Goal: Information Seeking & Learning: Learn about a topic

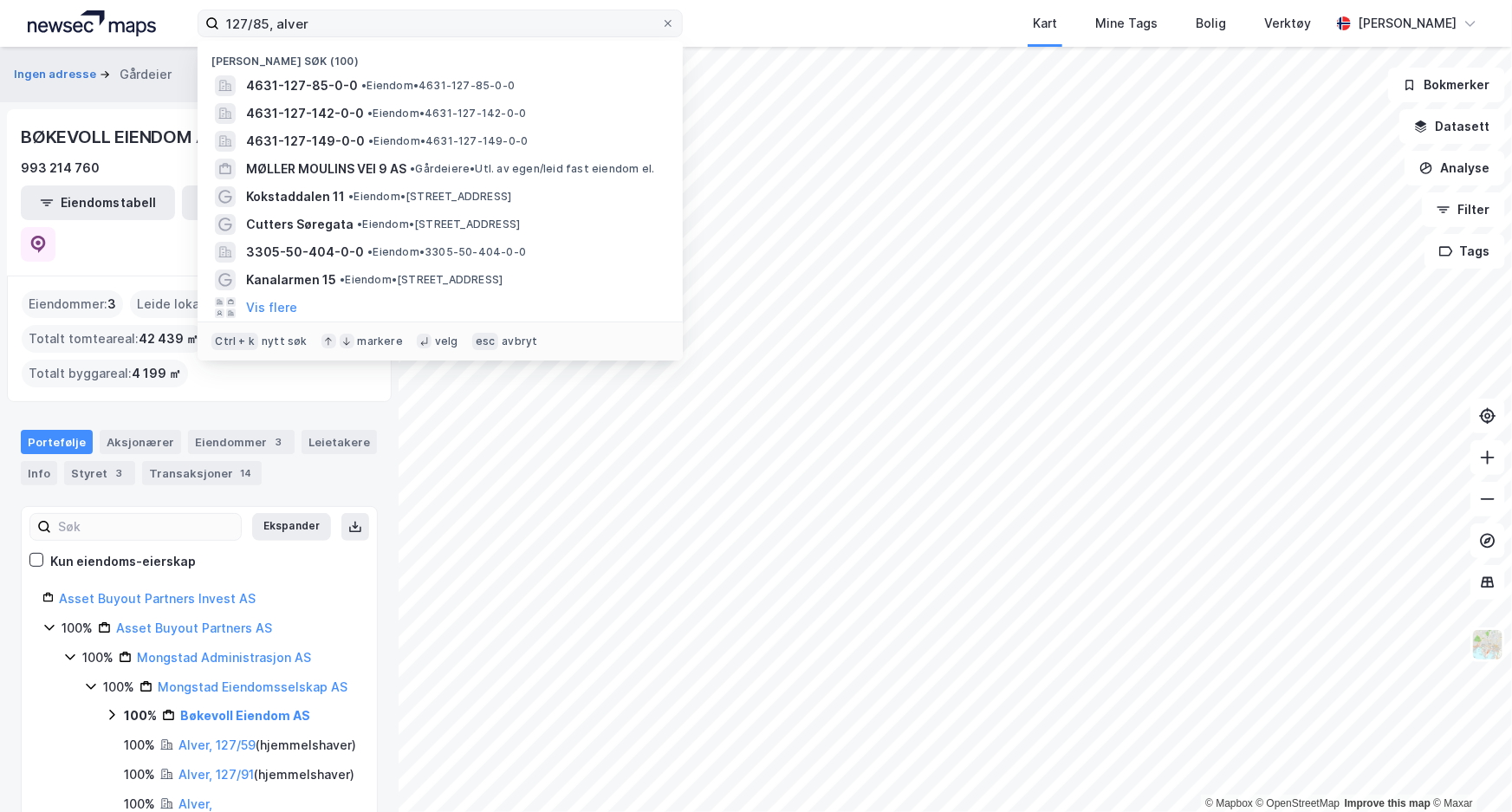
click at [215, 10] on label "127/85, alver" at bounding box center [439, 23] width 485 height 27
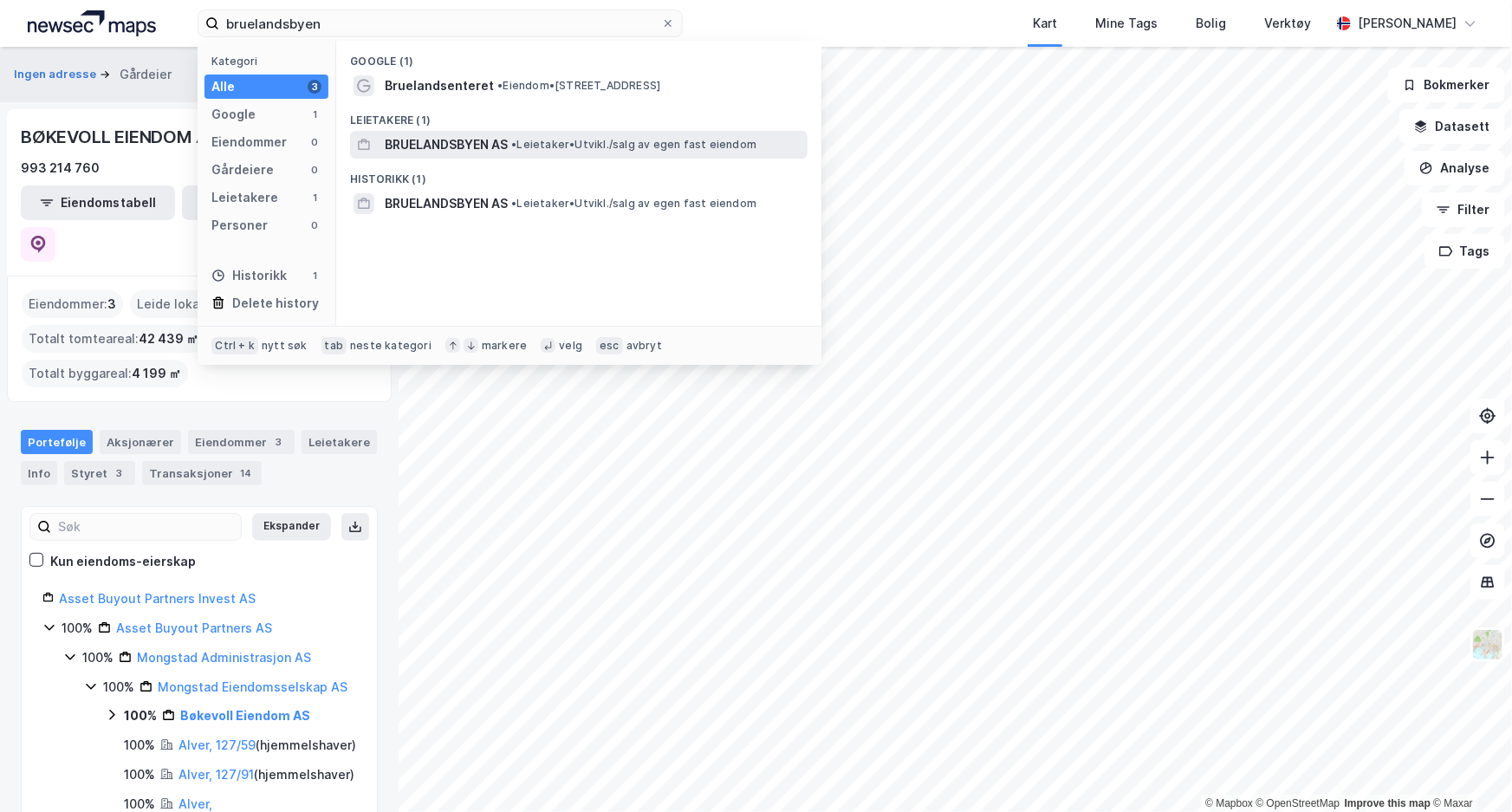
click at [449, 136] on span "BRUELANDSBYEN AS" at bounding box center [446, 145] width 123 height 21
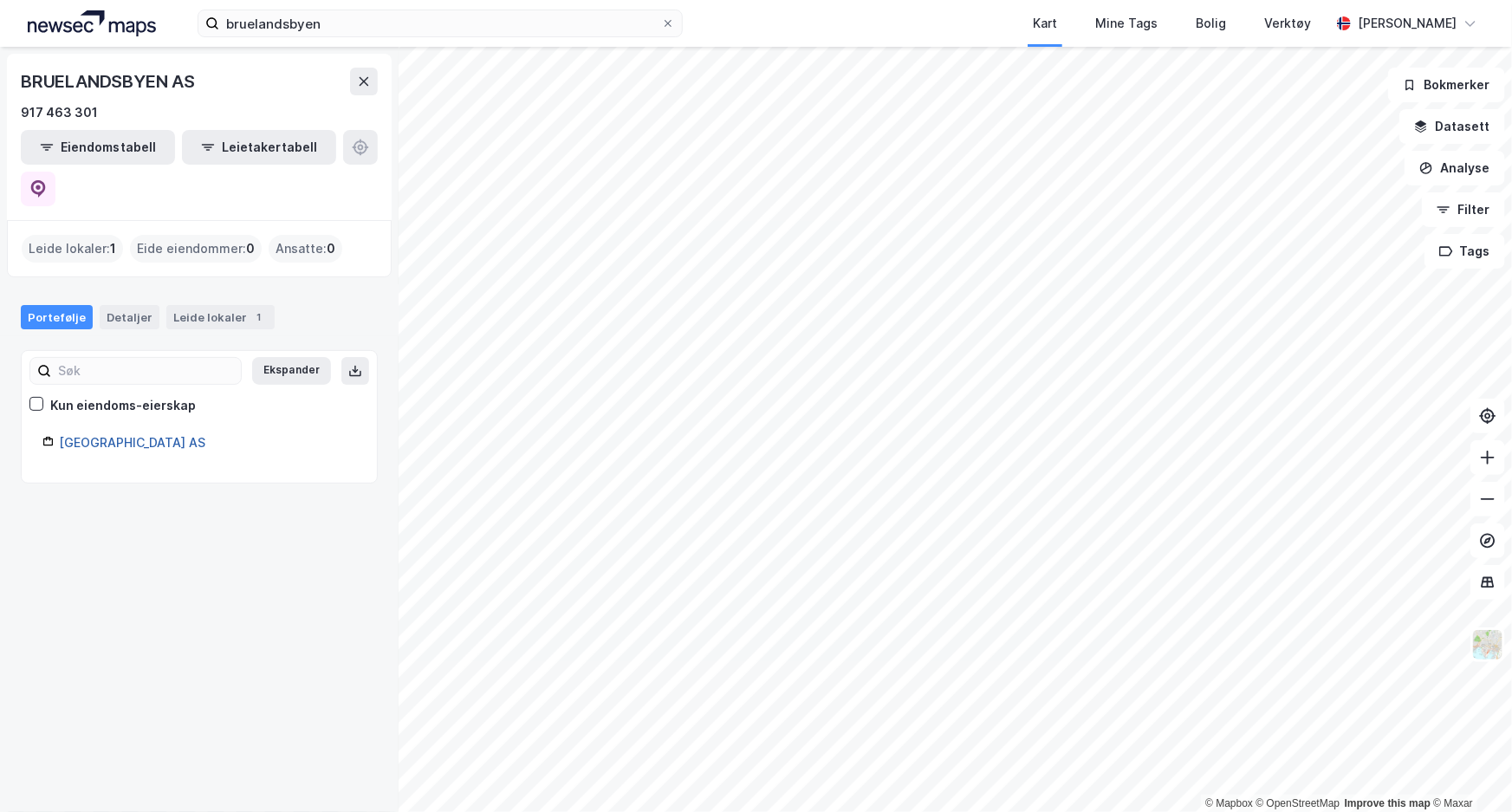
click at [103, 435] on link "[GEOGRAPHIC_DATA] AS" at bounding box center [133, 442] width 147 height 15
click at [103, 235] on div "Leide lokaler : 1" at bounding box center [72, 249] width 102 height 27
click at [191, 305] on div "Leide lokaler 1" at bounding box center [220, 317] width 108 height 24
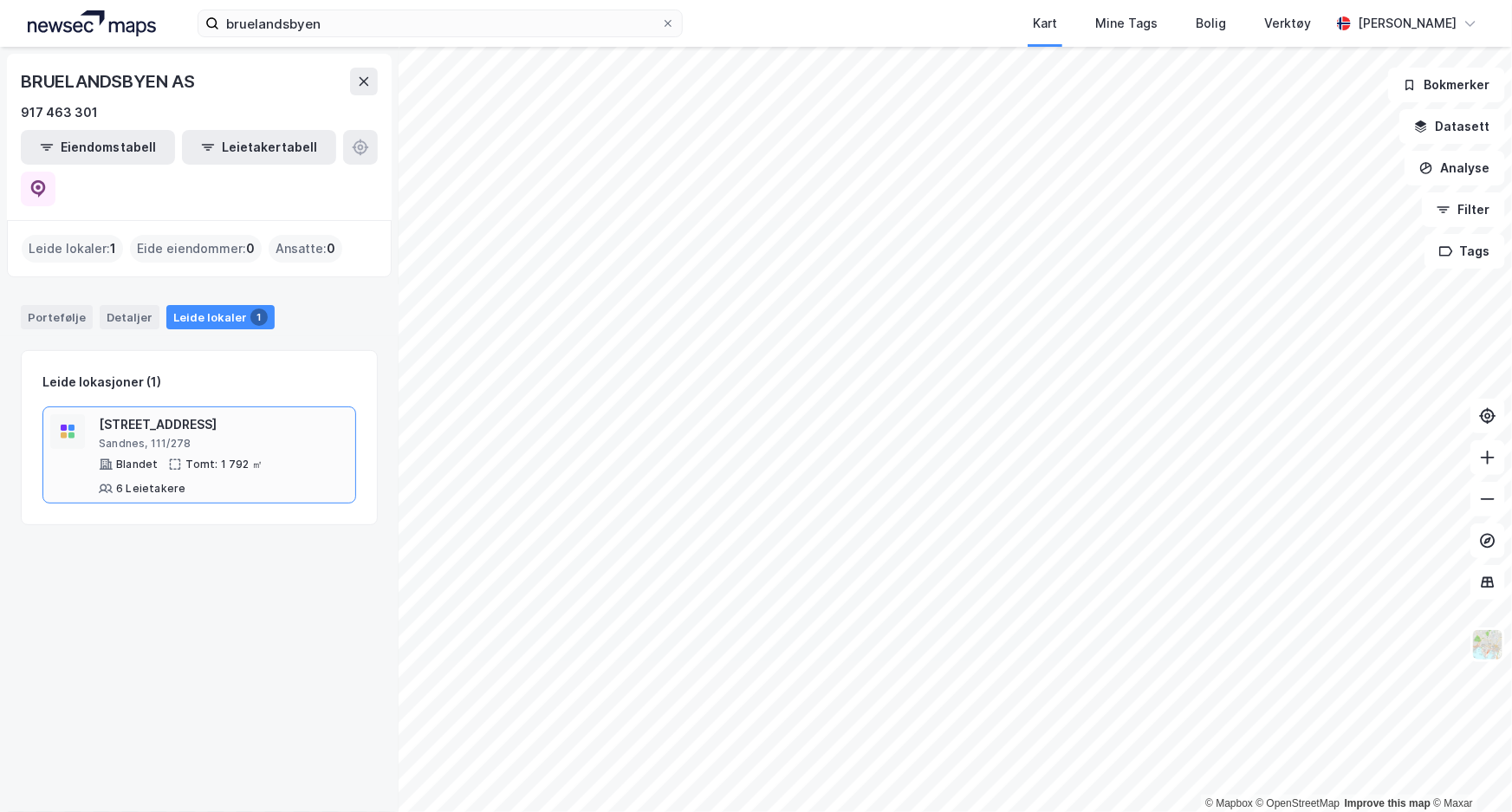
click at [164, 414] on div "[STREET_ADDRESS]" at bounding box center [224, 425] width 249 height 21
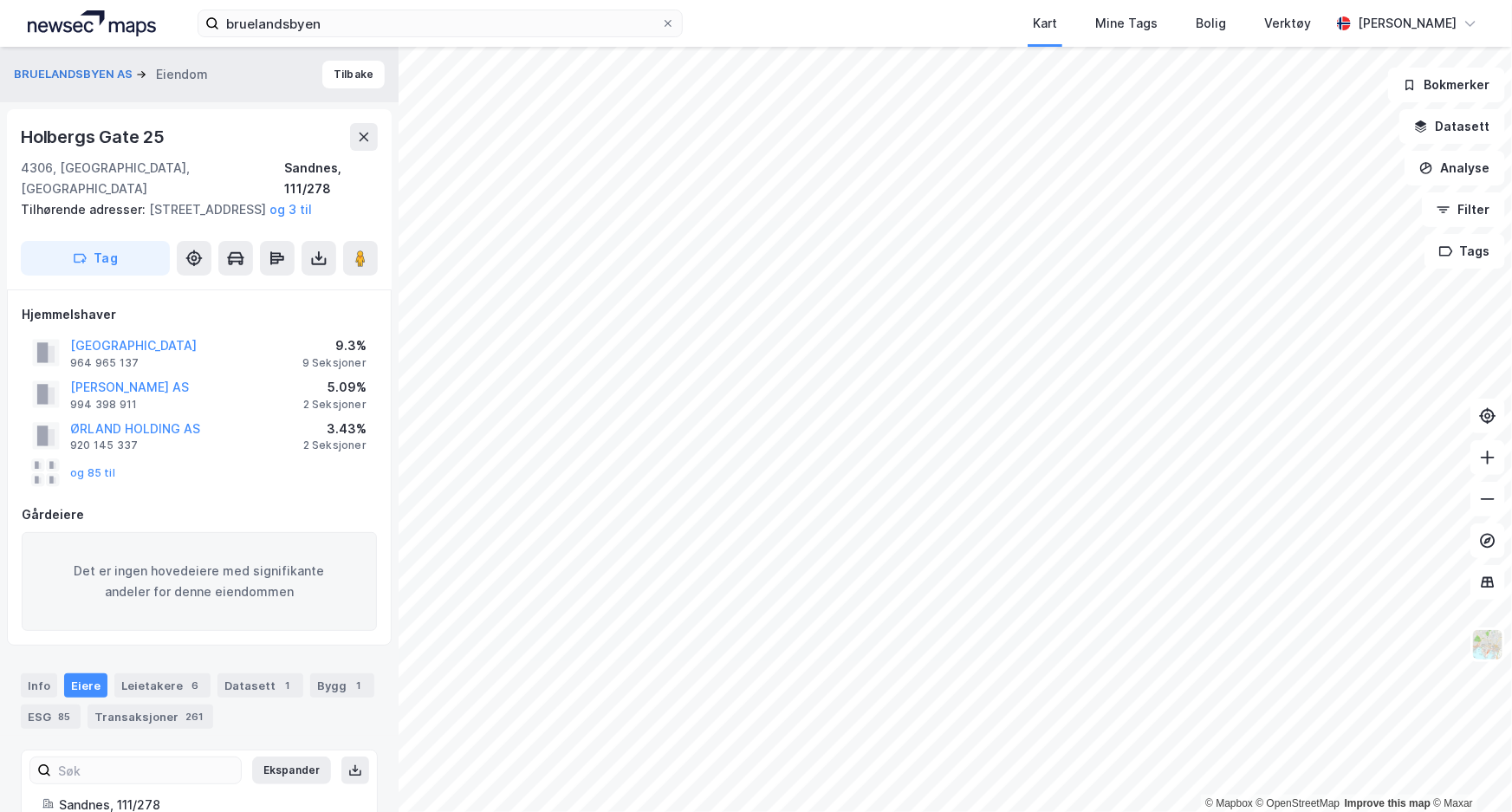
scroll to position [81, 0]
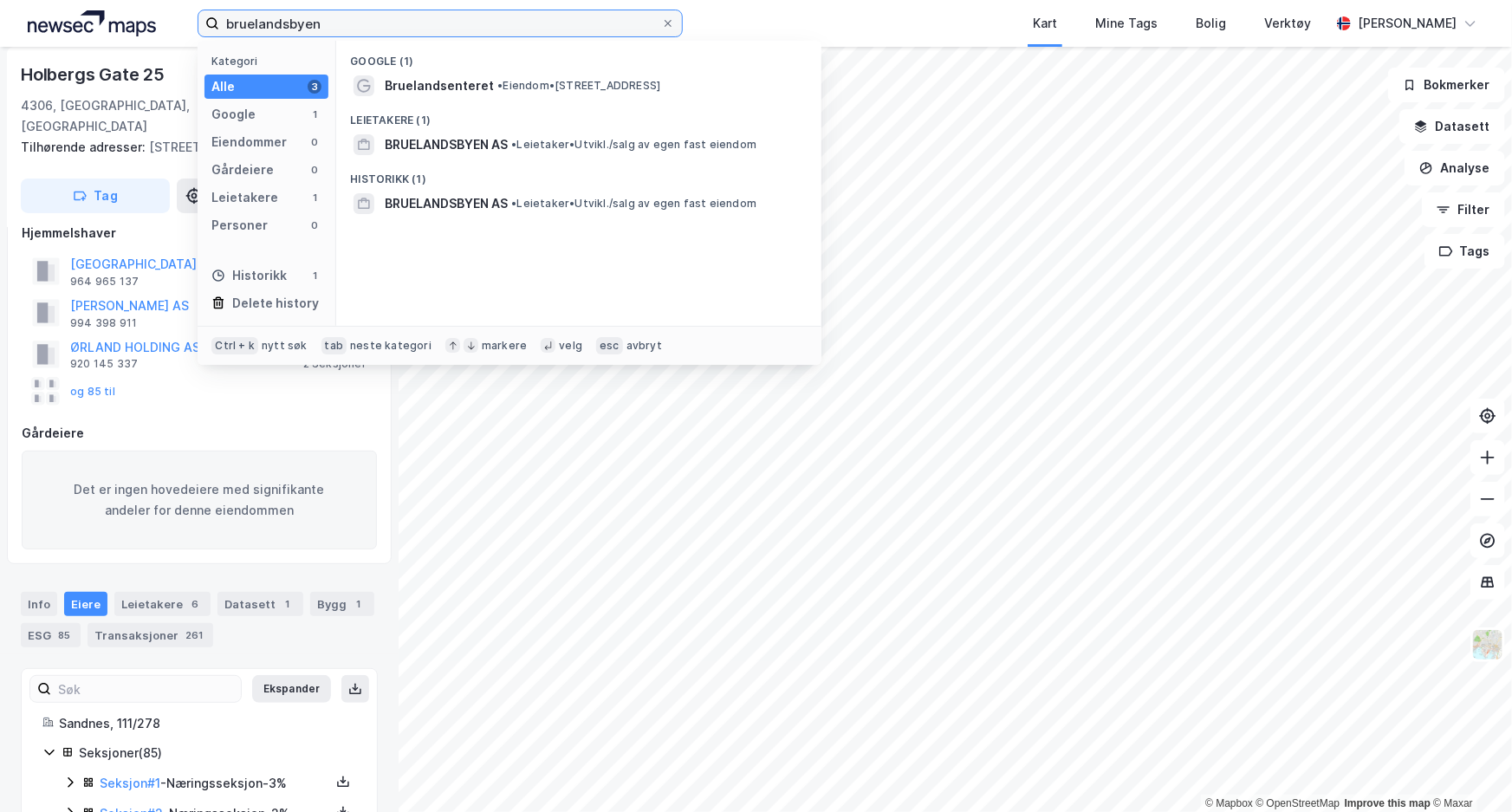
drag, startPoint x: 325, startPoint y: 27, endPoint x: 183, endPoint y: 27, distance: 142.0
click at [183, 27] on div "bruelandsbyen Kategori Alle 3 Google 1 Eiendommer 0 Gårdeiere 0 Leietakere 1 Pe…" at bounding box center [756, 23] width 1512 height 47
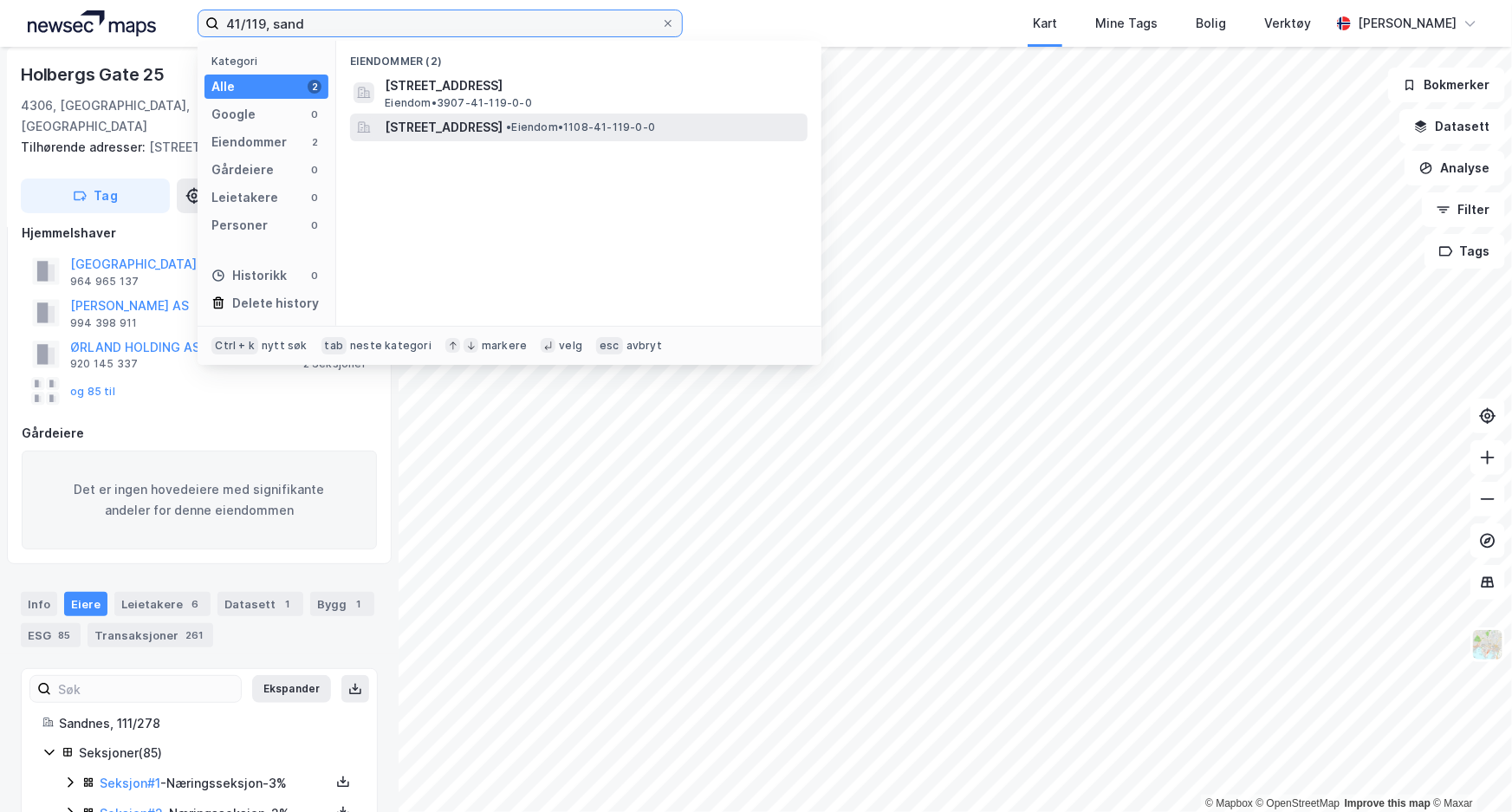
type input "41/119, sand"
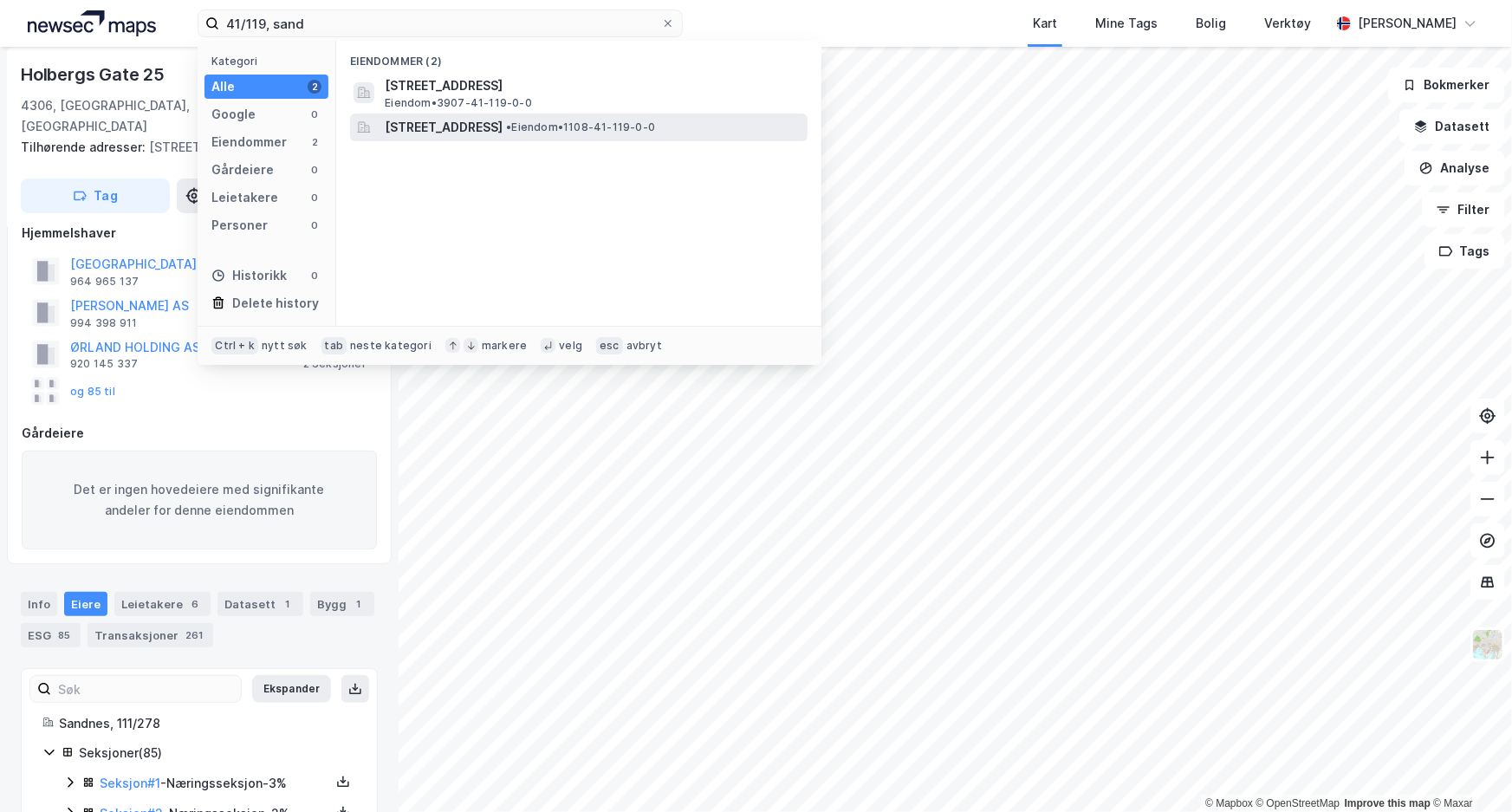
click at [459, 122] on span "[STREET_ADDRESS]" at bounding box center [443, 127] width 118 height 21
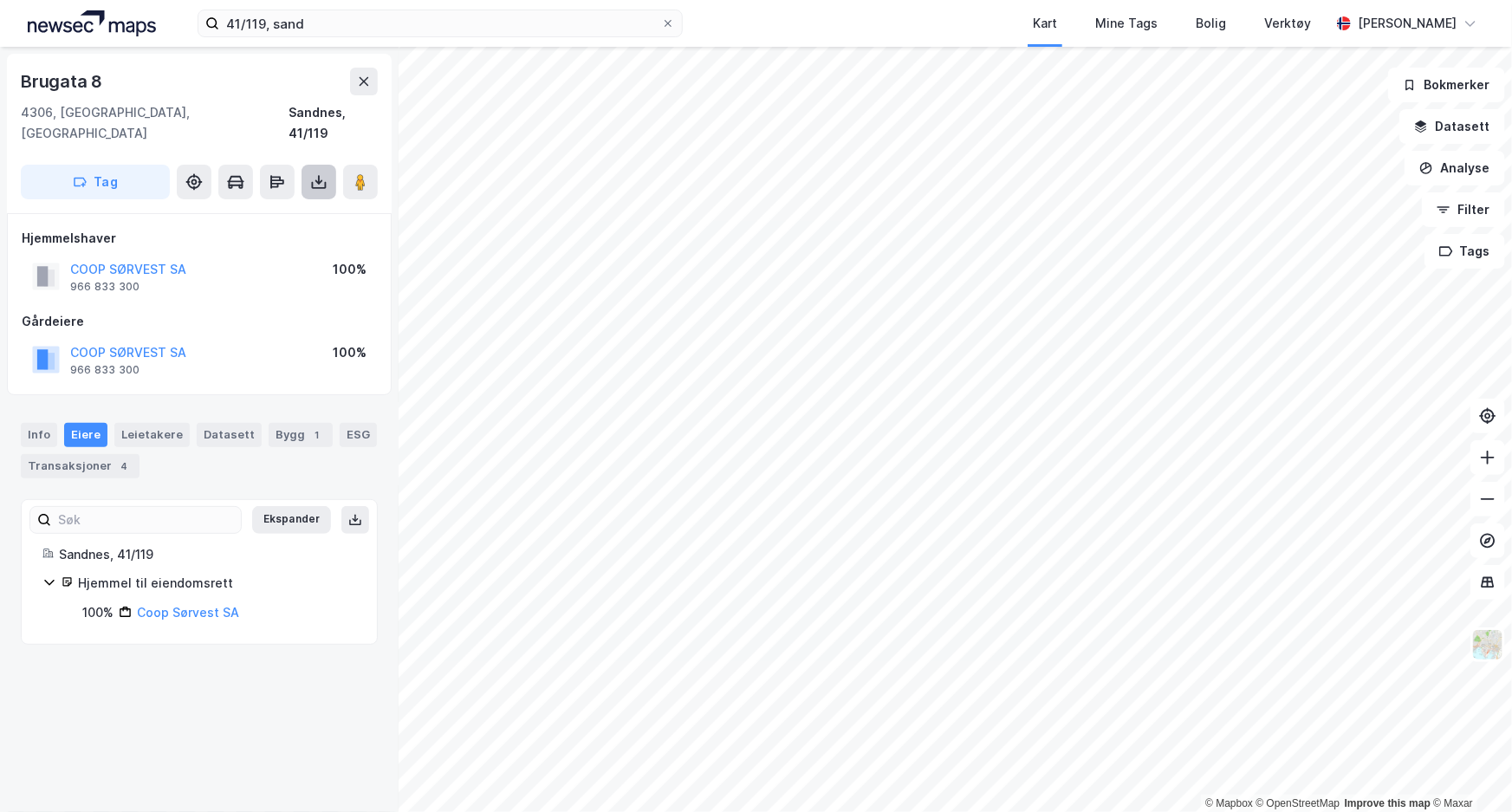
click at [325, 172] on button at bounding box center [318, 181] width 34 height 34
click at [311, 203] on div "Last ned grunnbok" at bounding box center [243, 216] width 185 height 27
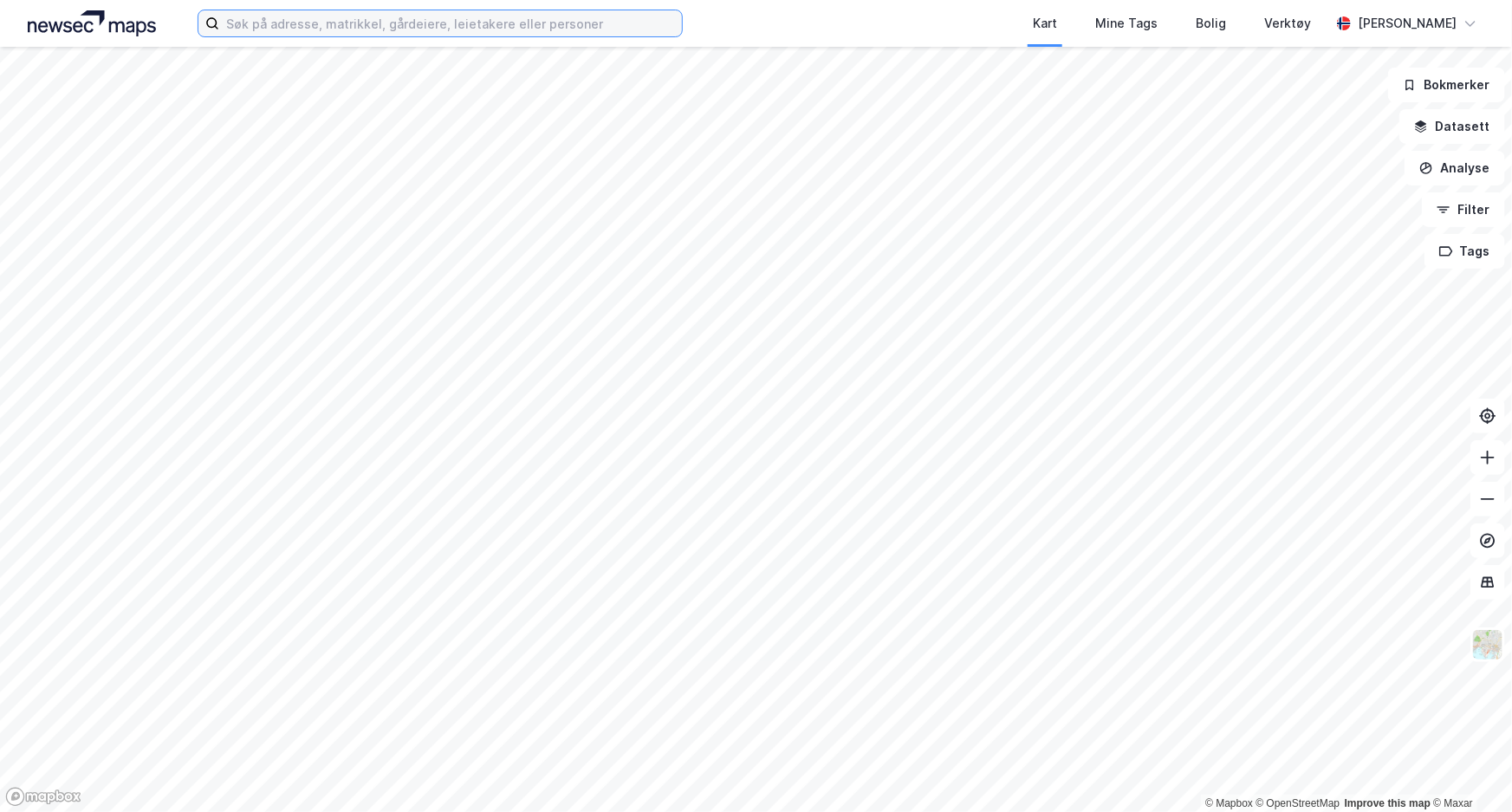
click at [493, 30] on input at bounding box center [450, 23] width 462 height 26
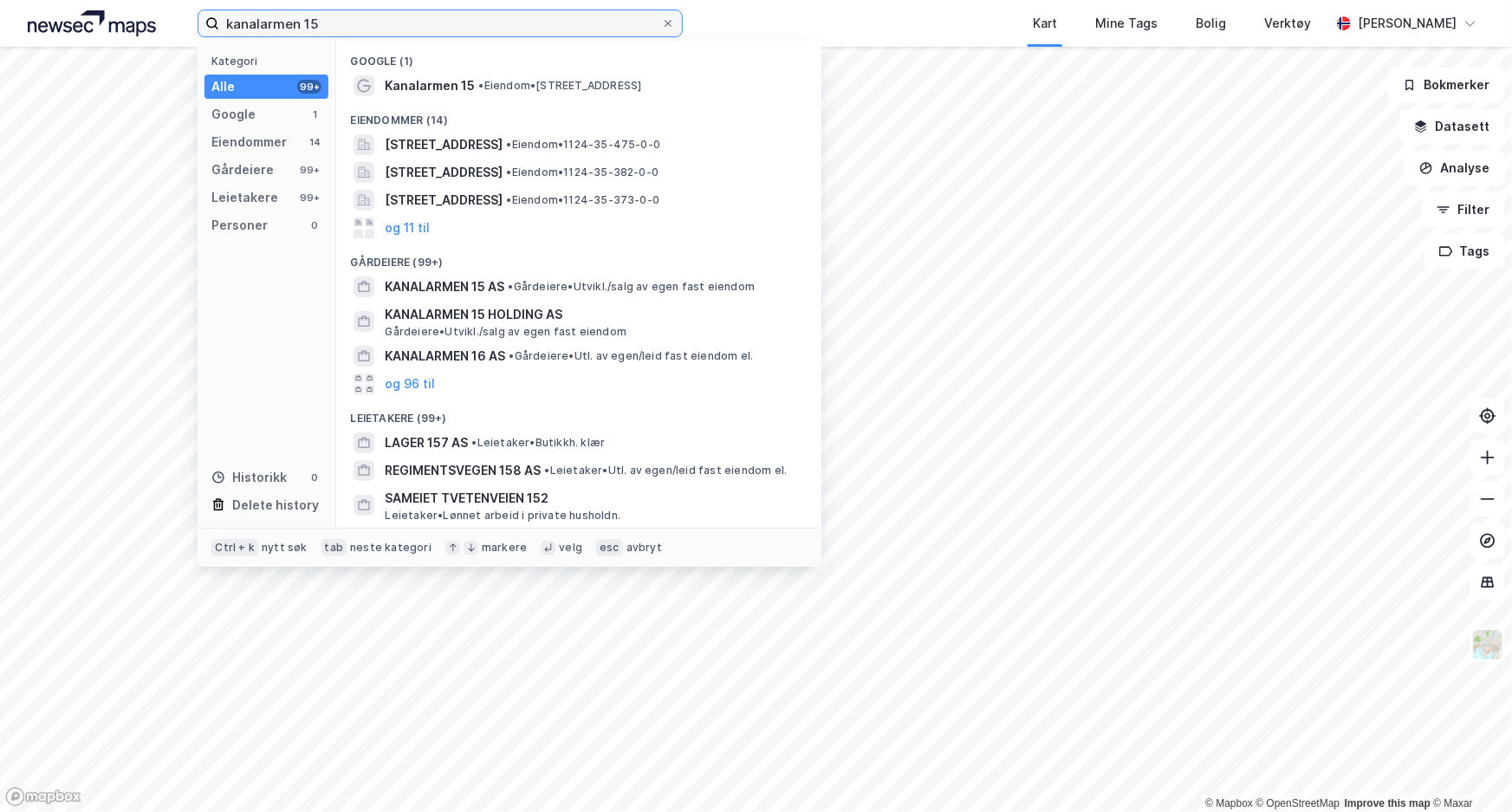
type input "kanalarmen 15"
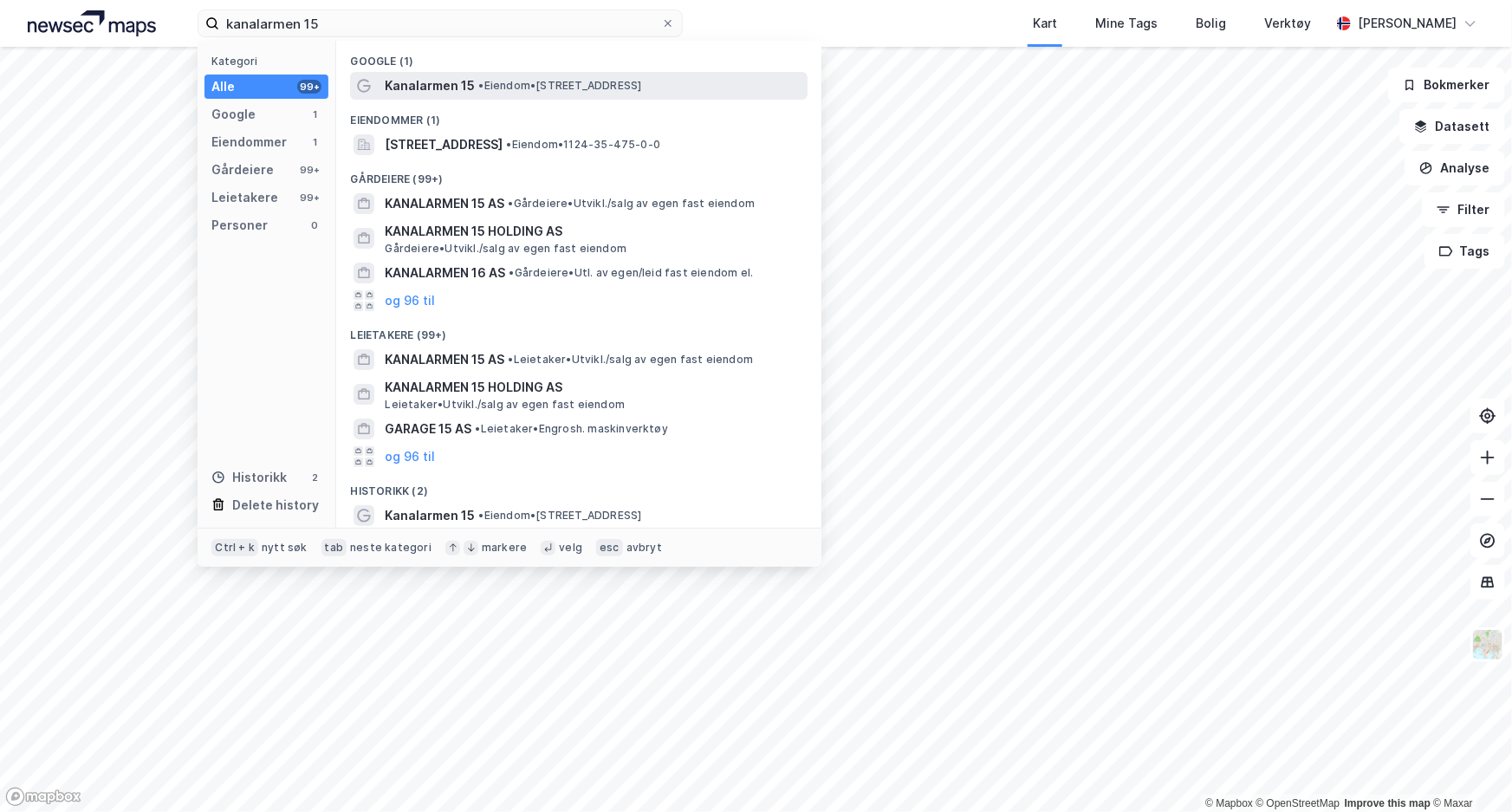
click at [489, 88] on span "• Eiendom • Kanalarmen 15, 4033 Stavanger" at bounding box center [560, 86] width 163 height 14
